Goal: Task Accomplishment & Management: Manage account settings

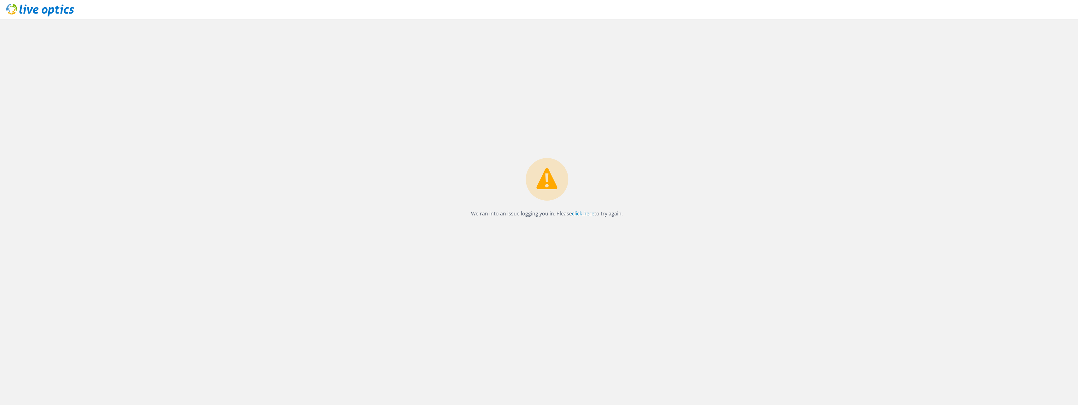
click at [574, 212] on link "click here" at bounding box center [583, 213] width 22 height 7
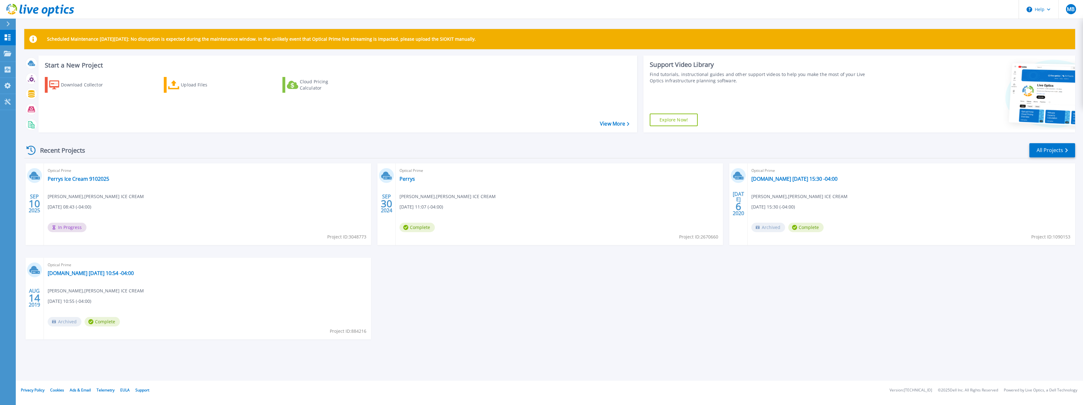
click at [61, 227] on span "In Progress" at bounding box center [67, 227] width 39 height 9
click at [8, 26] on icon at bounding box center [8, 23] width 3 height 5
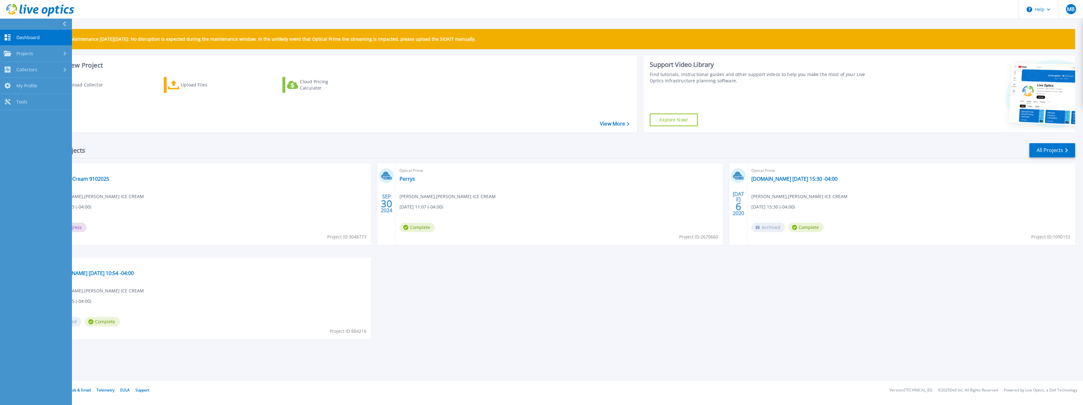
click at [8, 26] on button at bounding box center [36, 24] width 72 height 11
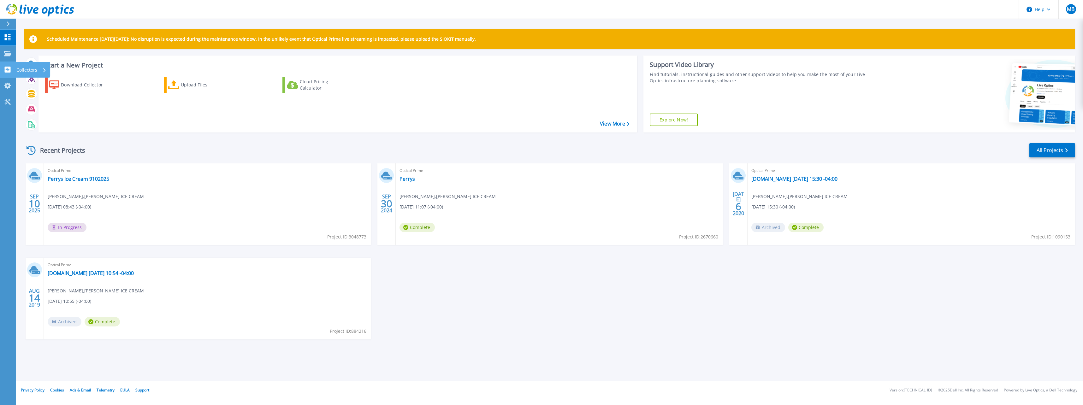
click at [7, 67] on icon at bounding box center [8, 70] width 6 height 6
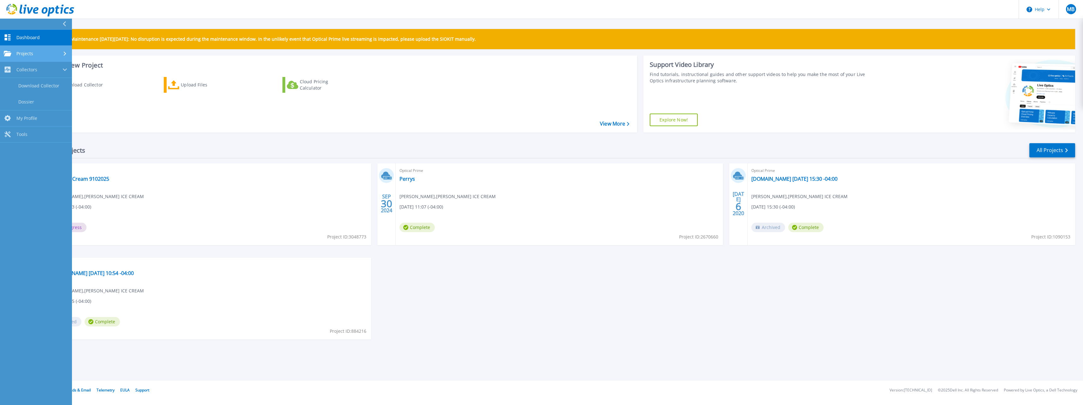
click at [12, 53] on div "Projects" at bounding box center [18, 54] width 29 height 6
click at [20, 69] on link "Search Projects" at bounding box center [36, 70] width 72 height 16
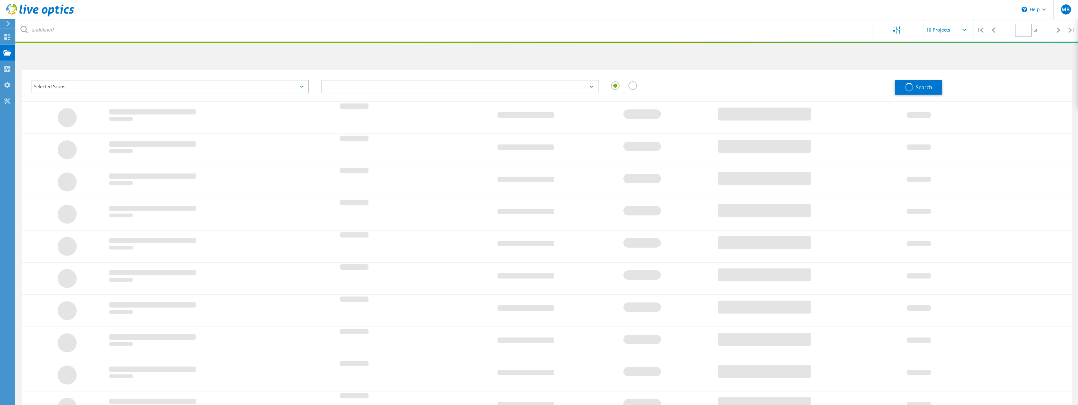
type input "1"
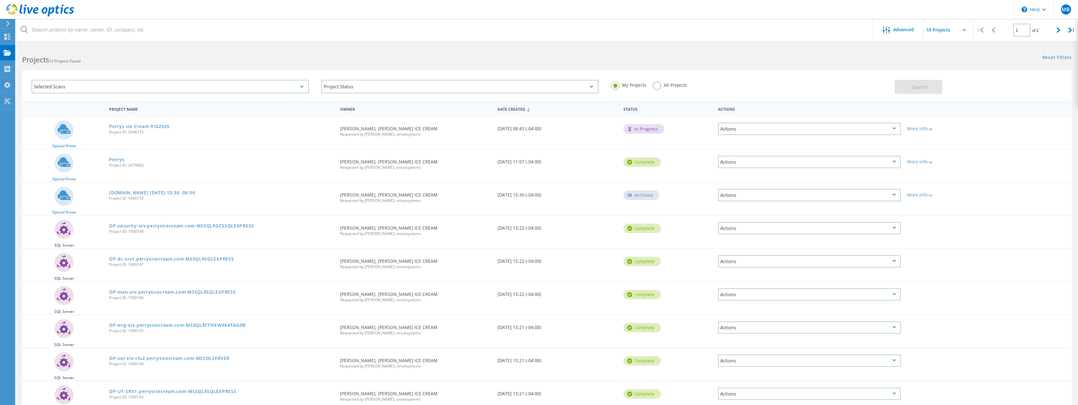
click at [768, 132] on div "Actions" at bounding box center [809, 129] width 183 height 12
click at [562, 124] on div "Date Created [DATE] 08:43 (-04:00)" at bounding box center [557, 126] width 126 height 21
click at [916, 131] on div "More Info" at bounding box center [946, 128] width 78 height 4
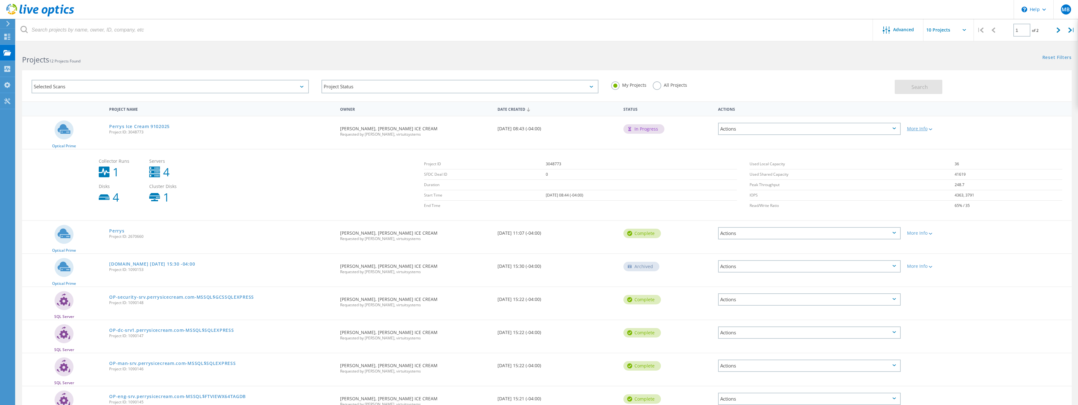
click at [916, 131] on div "More Info" at bounding box center [946, 128] width 78 height 4
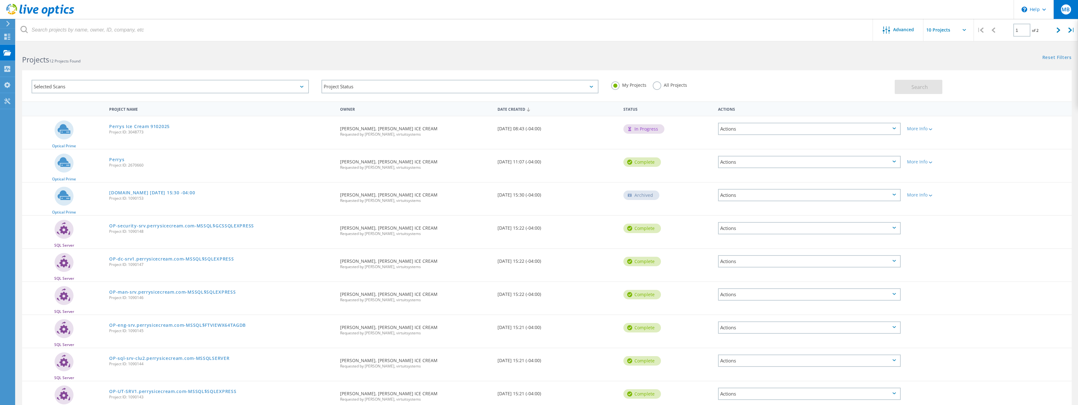
click at [1063, 9] on span "MB" at bounding box center [1066, 9] width 8 height 5
click at [993, 97] on link "Log Out" at bounding box center [995, 98] width 18 height 6
